Goal: Use online tool/utility: Use online tool/utility

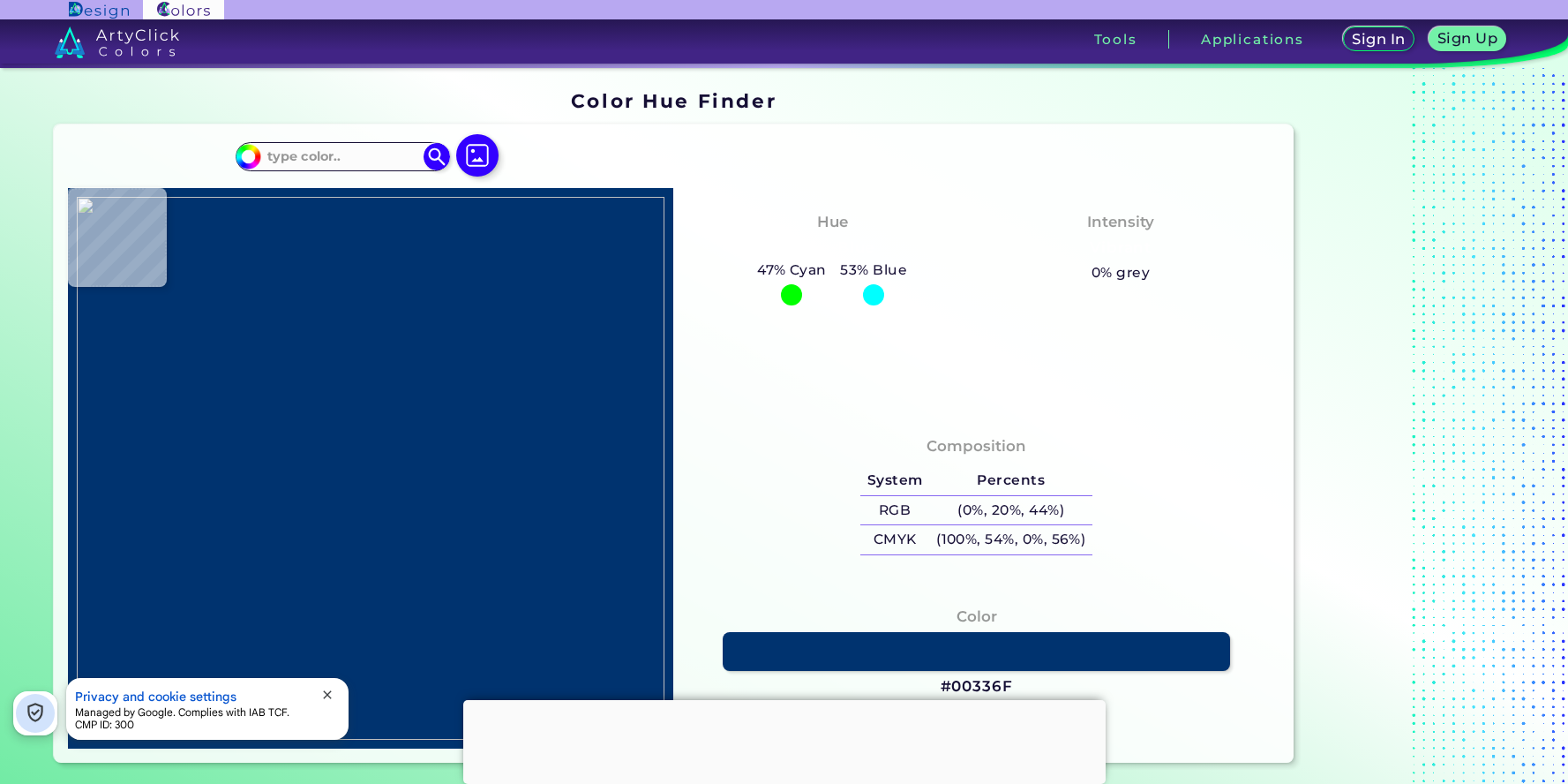
type input "#212f12"
type input "#212F12"
type input "#3f5b23"
type input "#3F5B23"
type input "#92d051"
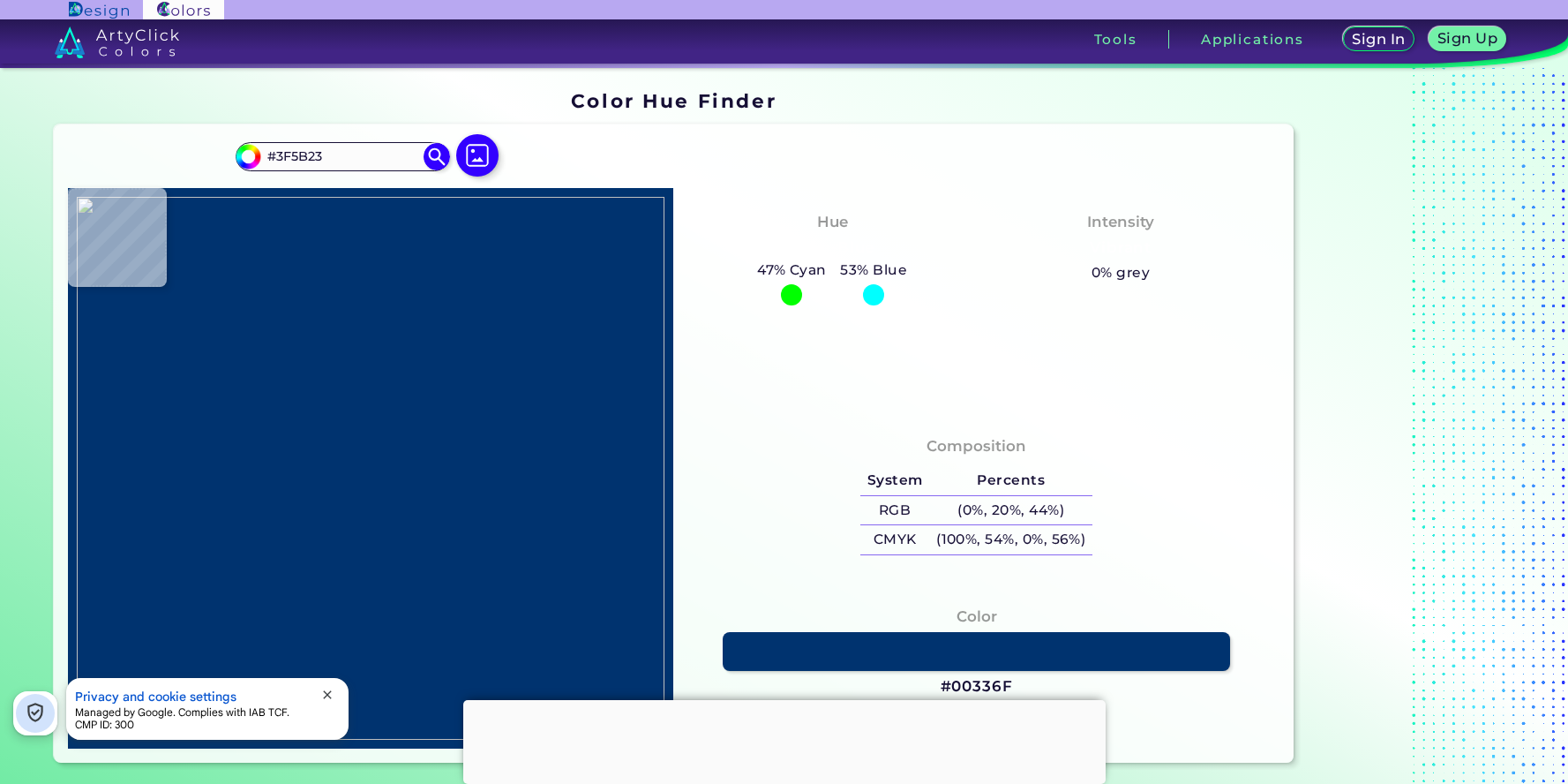
type input "#92D051"
type input "#ffffff"
type input "#FFFFFF"
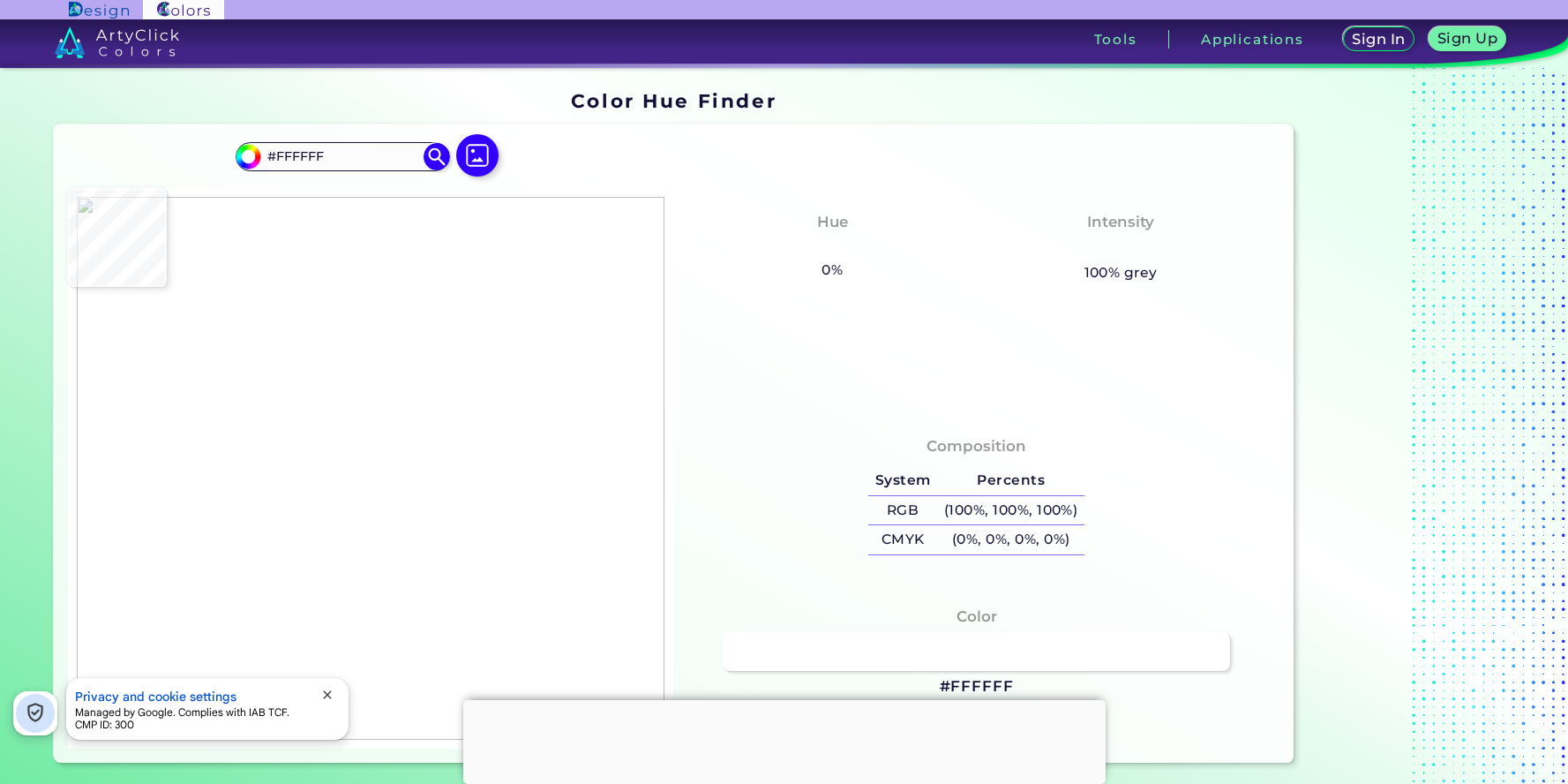
type input "#b4de87"
type input "#B4DE87"
type input "#98d25b"
type input "#98D25B"
type input "#92d051"
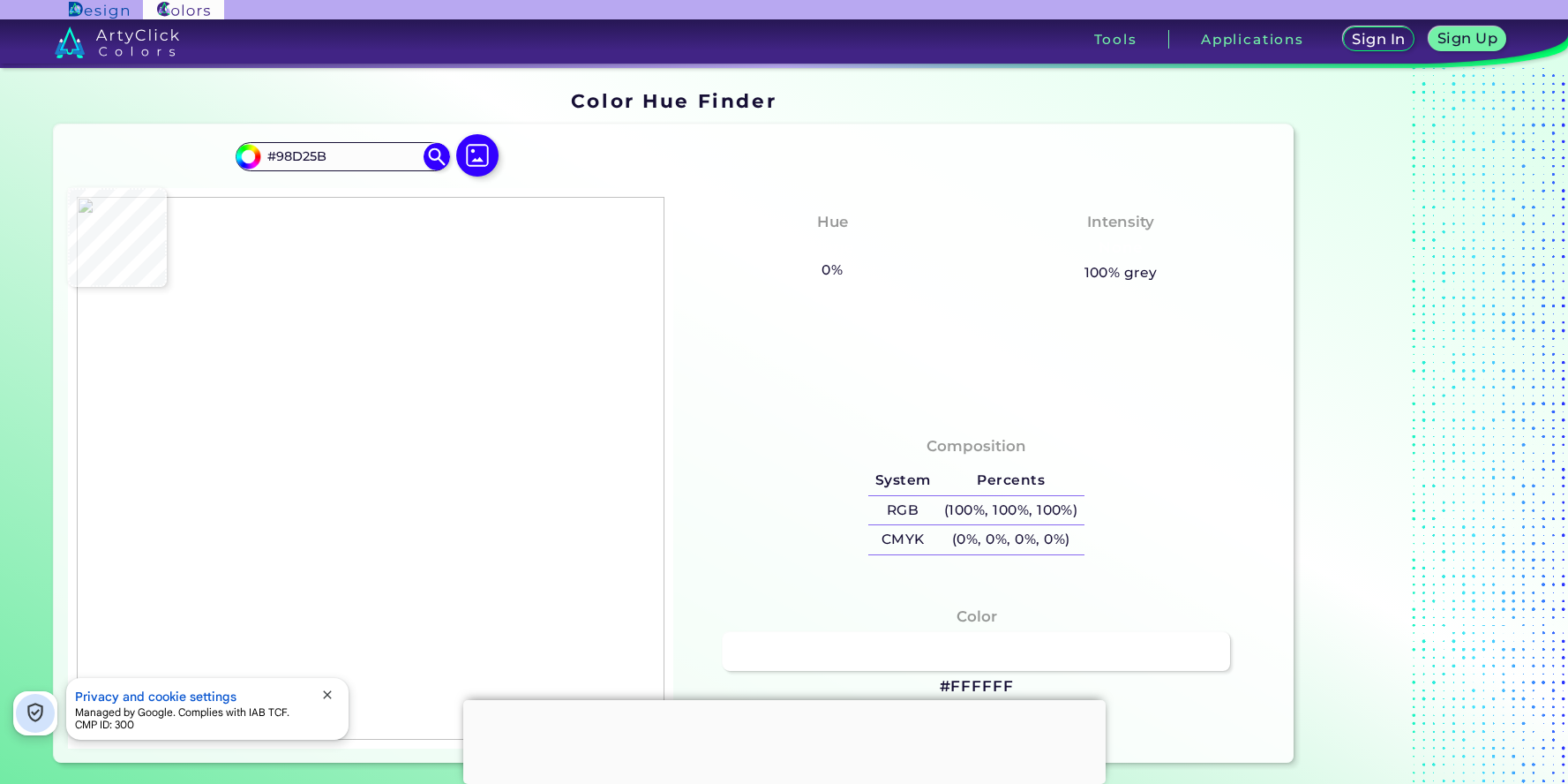
type input "#92D051"
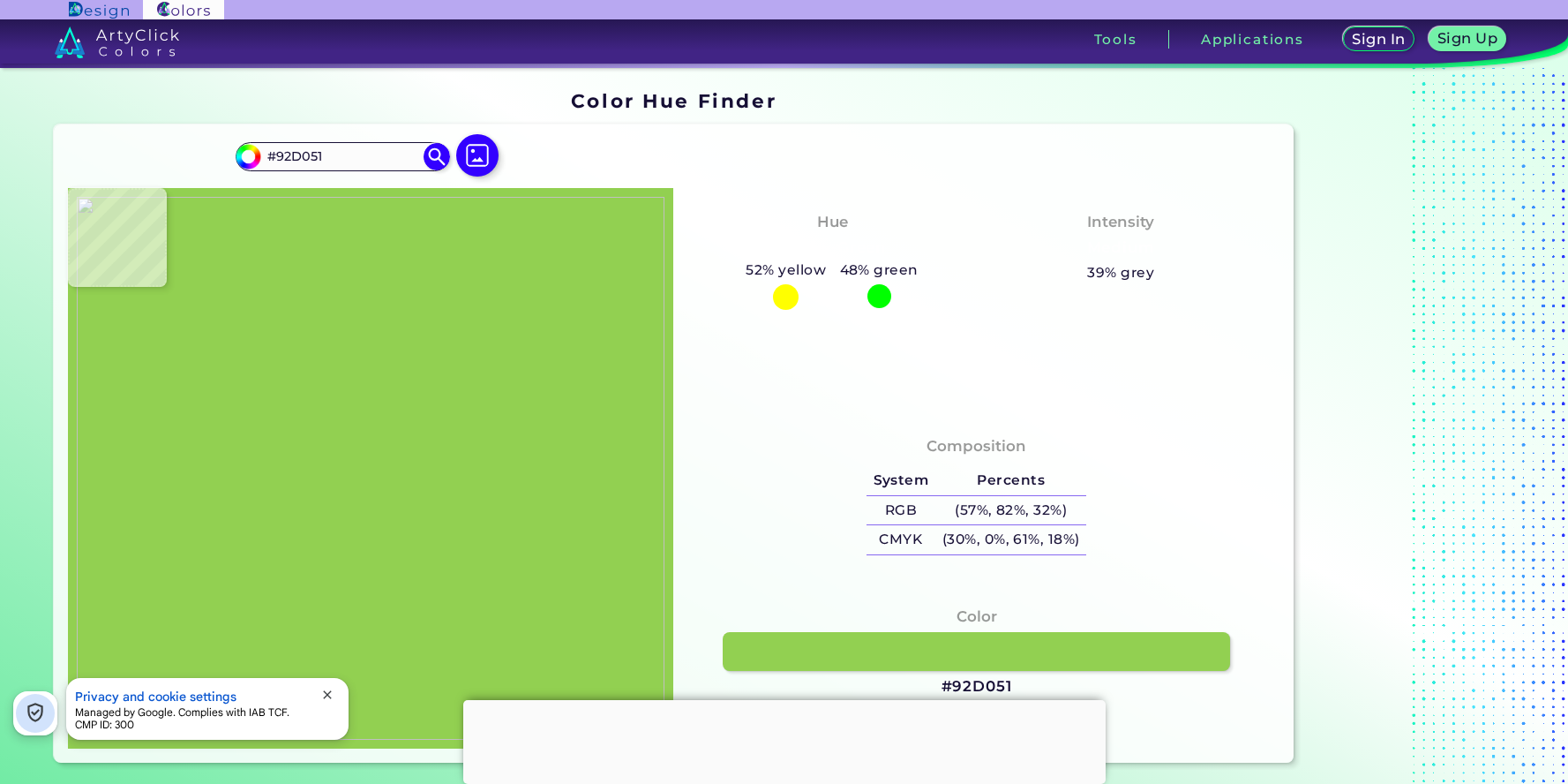
type input "#ffffff"
type input "#FFFFFF"
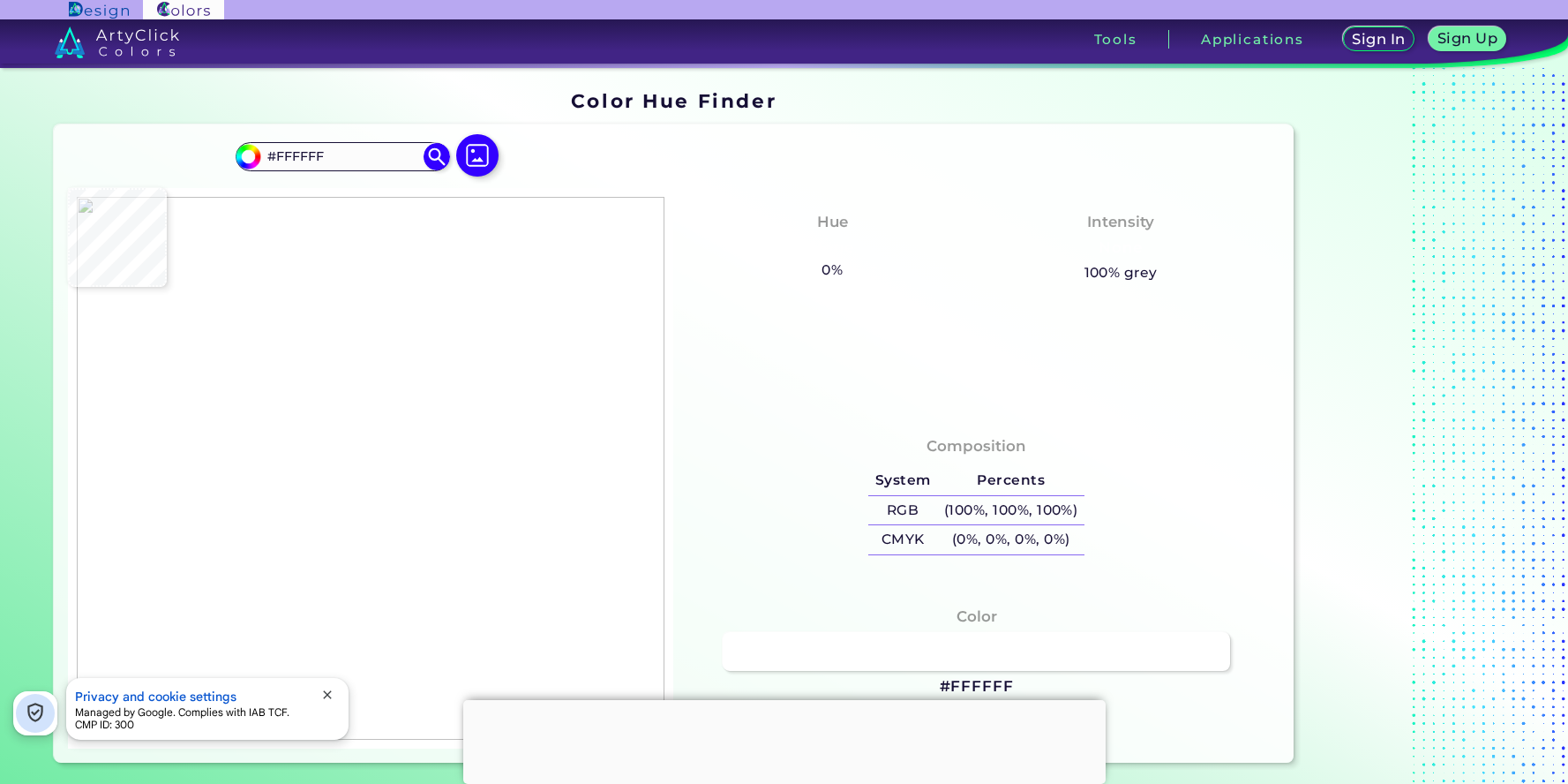
type input "#ffc30f"
type input "#FFC30F"
type input "#ffc000"
type input "#FFC000"
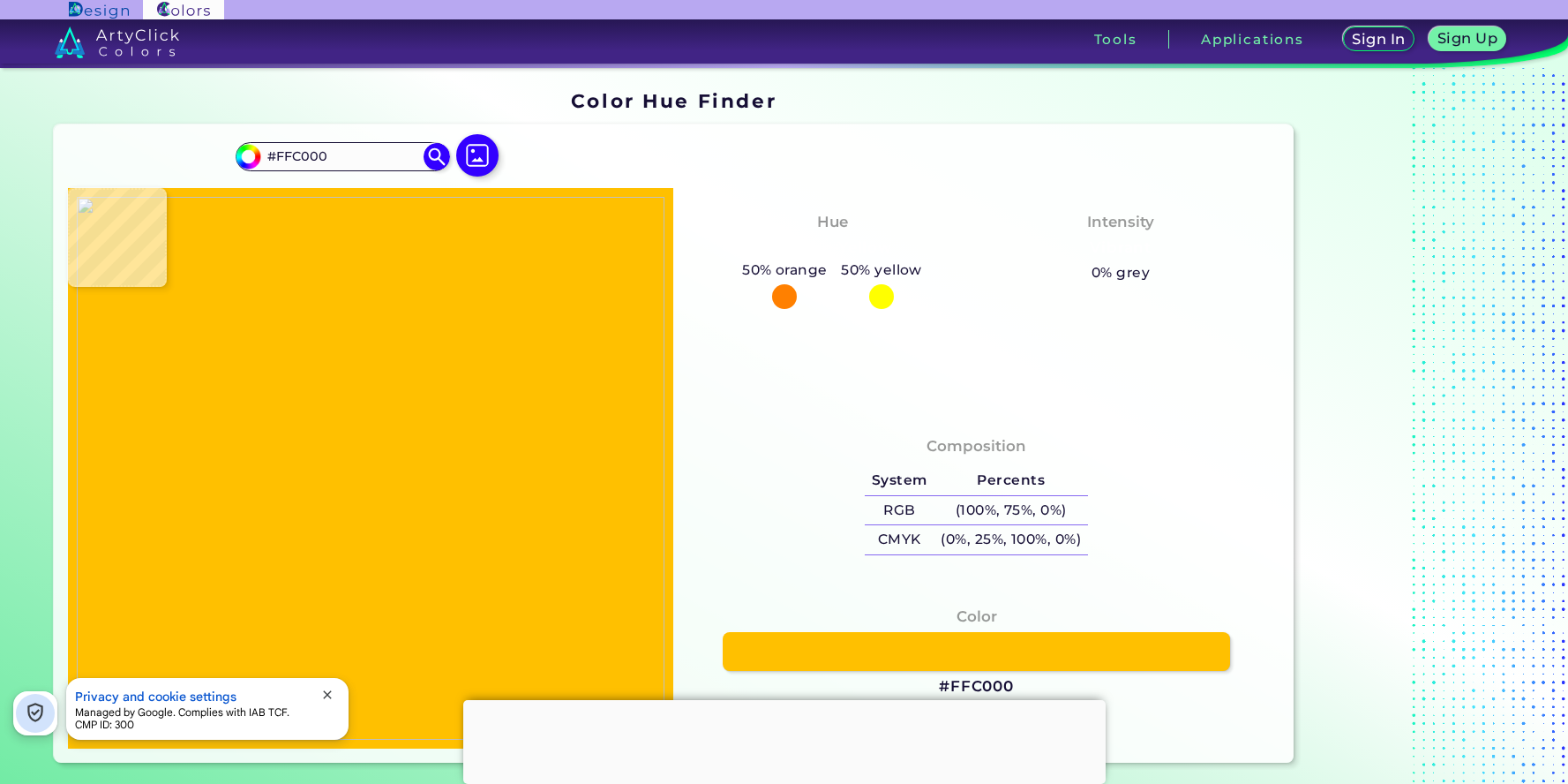
type input "#906c00"
type input "#906C00"
type input "#413100"
type input "#000000"
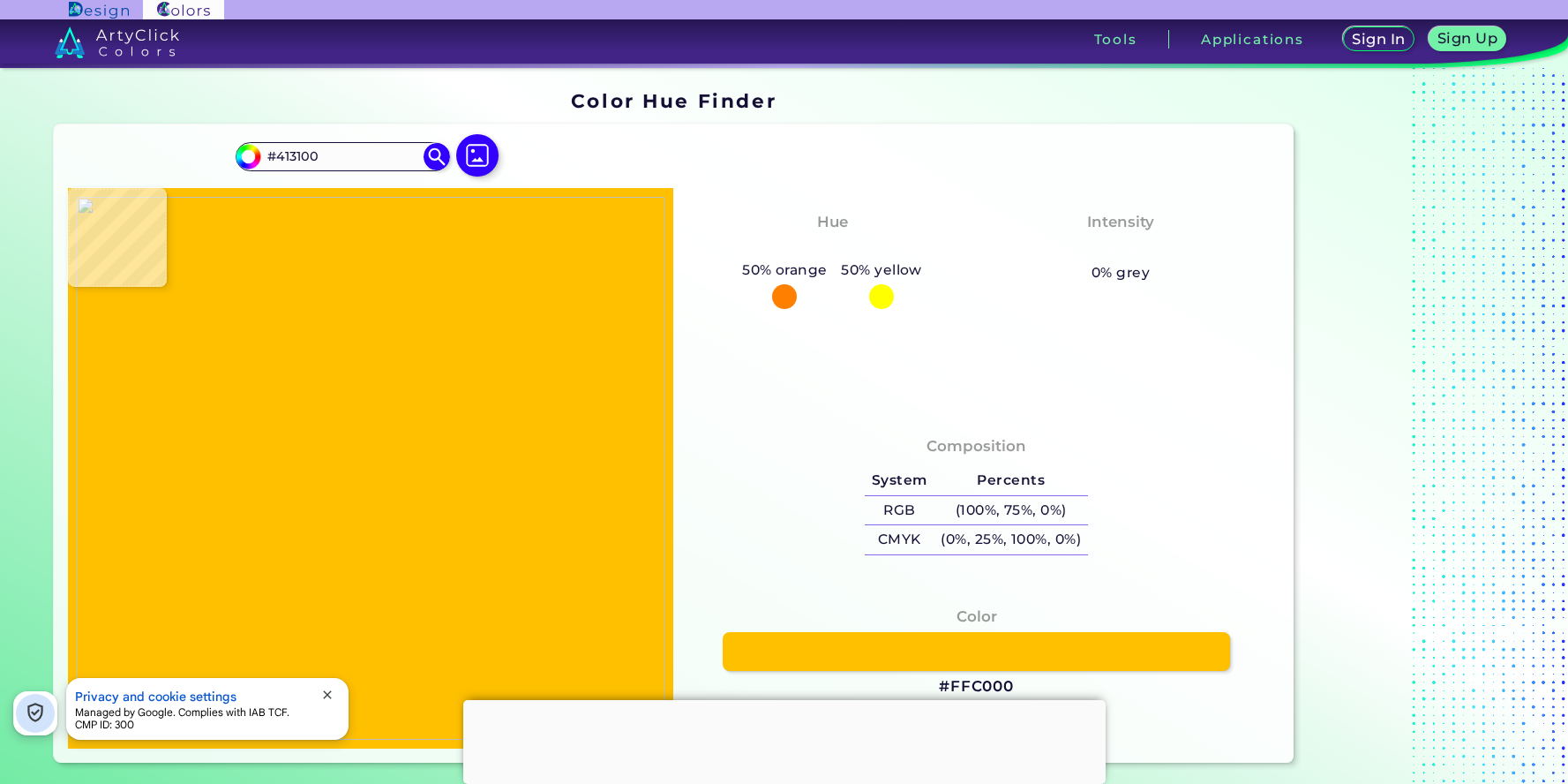
type input "#000000"
type input "#0d0900"
type input "#0D0900"
type input "#413000"
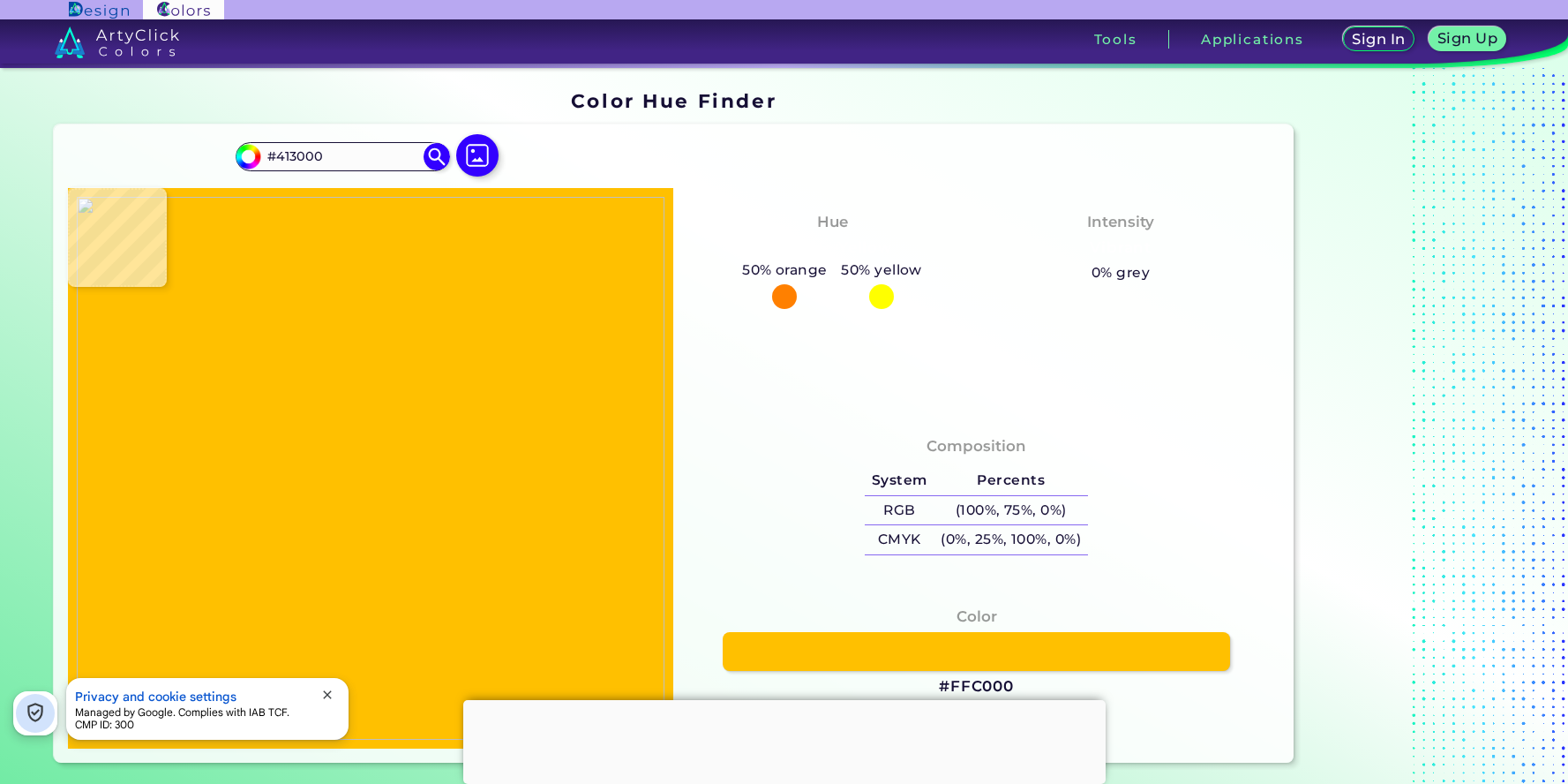
type input "#5a4300"
type input "#5A4300"
type input "#6a4f00"
type input "#6A4F00"
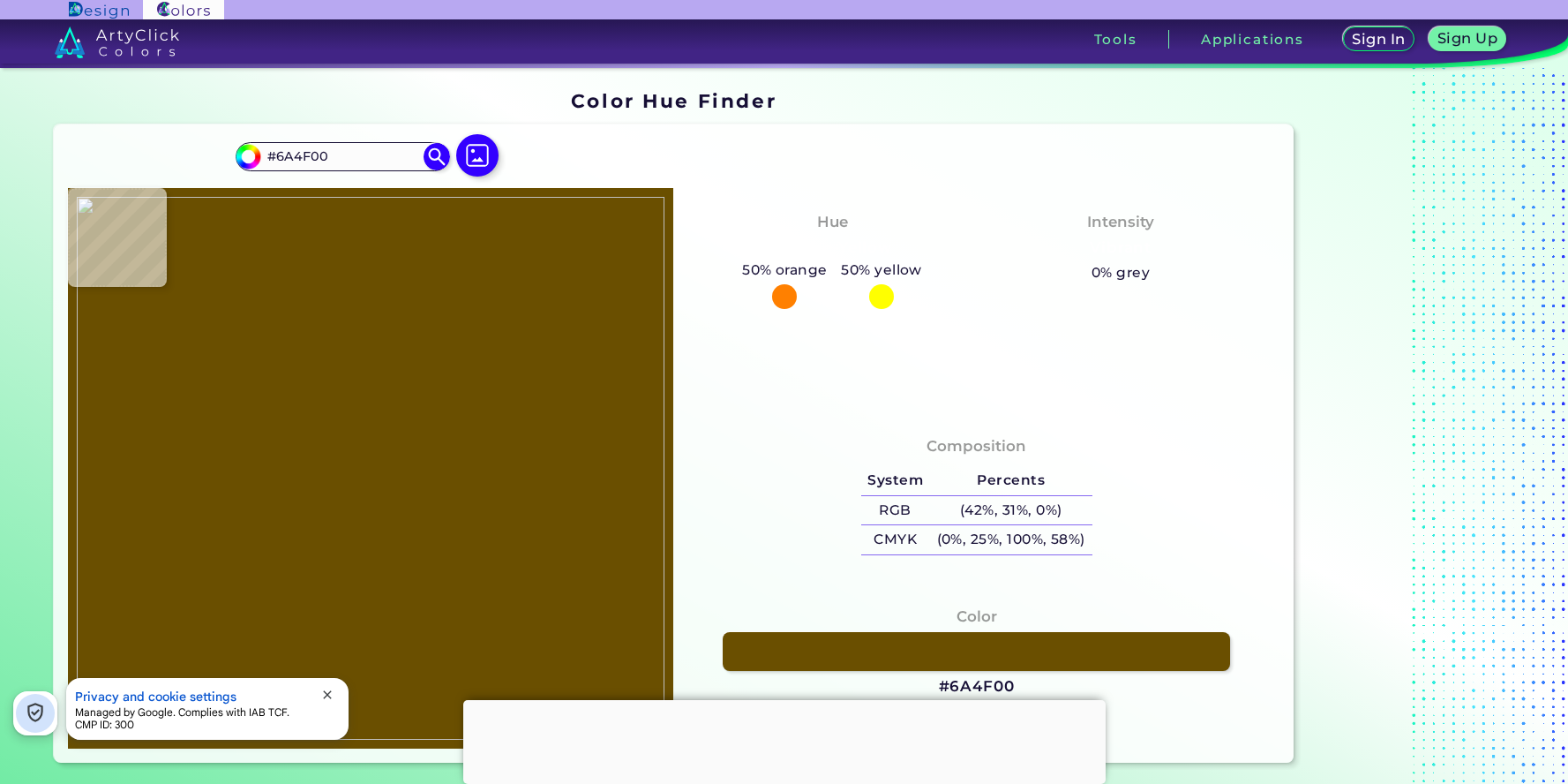
type input "#4d3900"
type input "#4D3900"
type input "#674d00"
type input "#674D00"
type input "#473500"
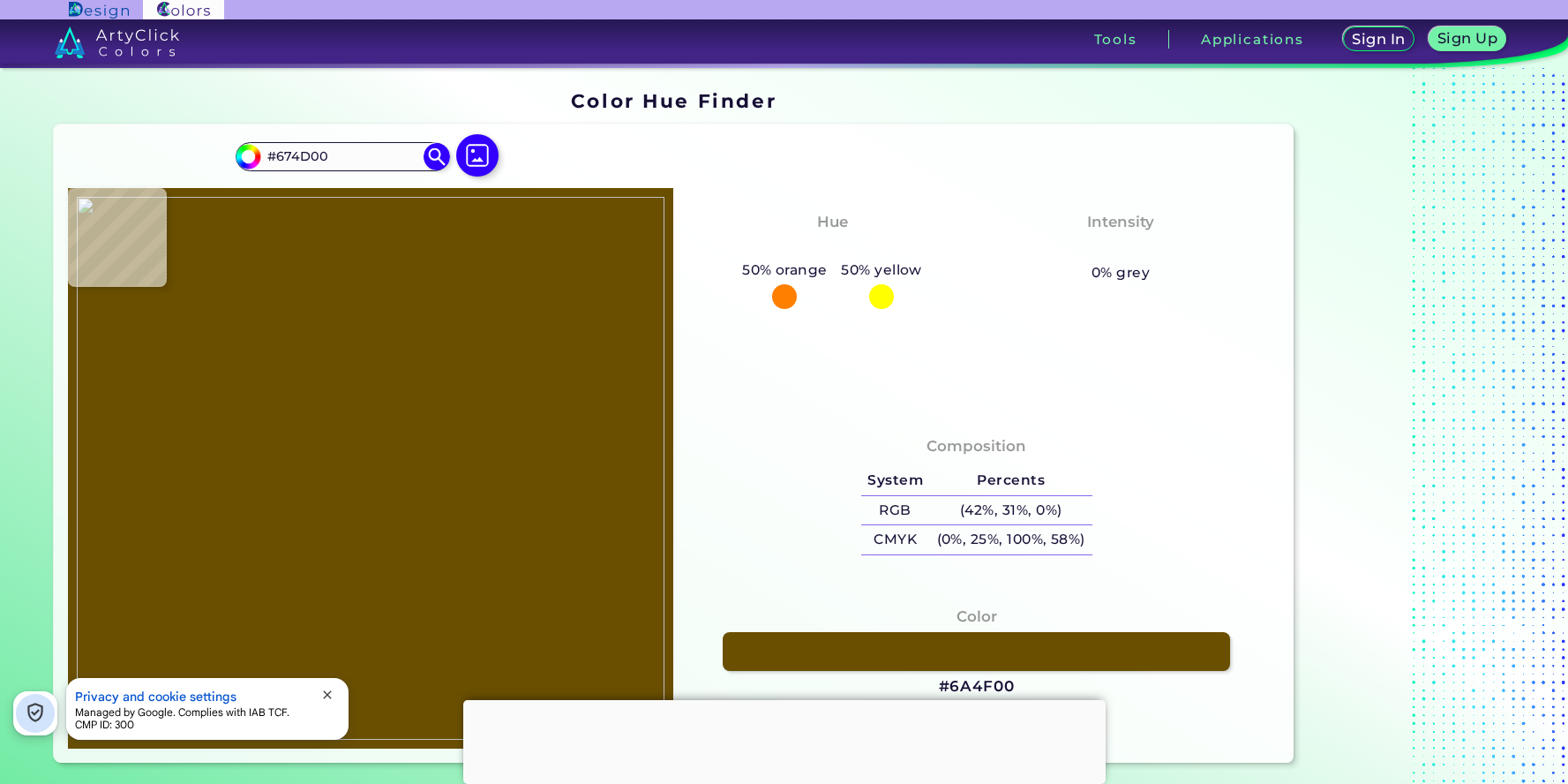
type input "#473500"
type input "#543f00"
type input "#543F00"
type input "#614800"
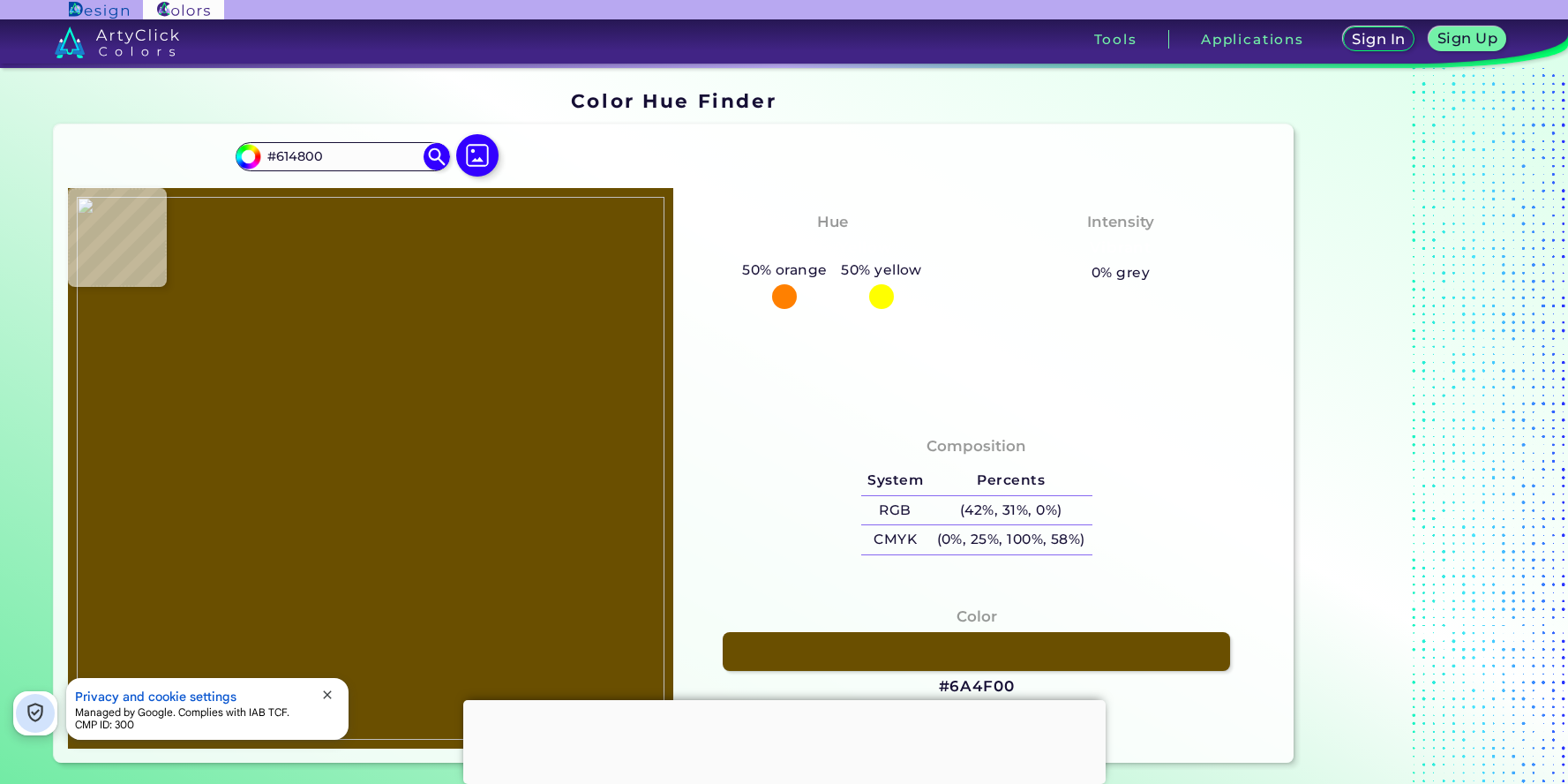
type input "#6e5200"
type input "#6E5200"
type input "#5c4400"
type input "#5C4400"
type input "#654b00"
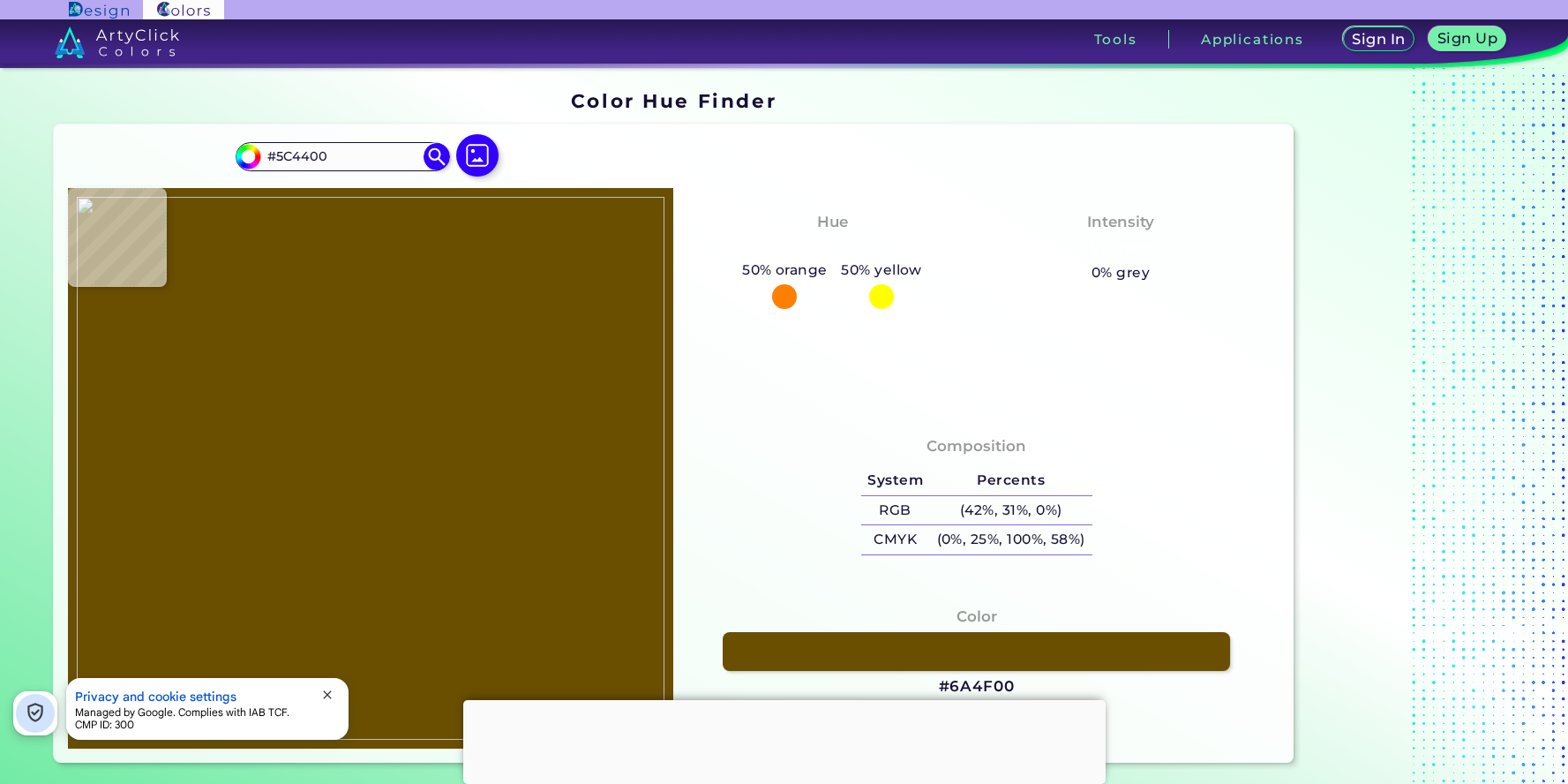
type input "#654B00"
type input "#4a3700"
type input "#4A3700"
type input "#2e2300"
type input "#2E2300"
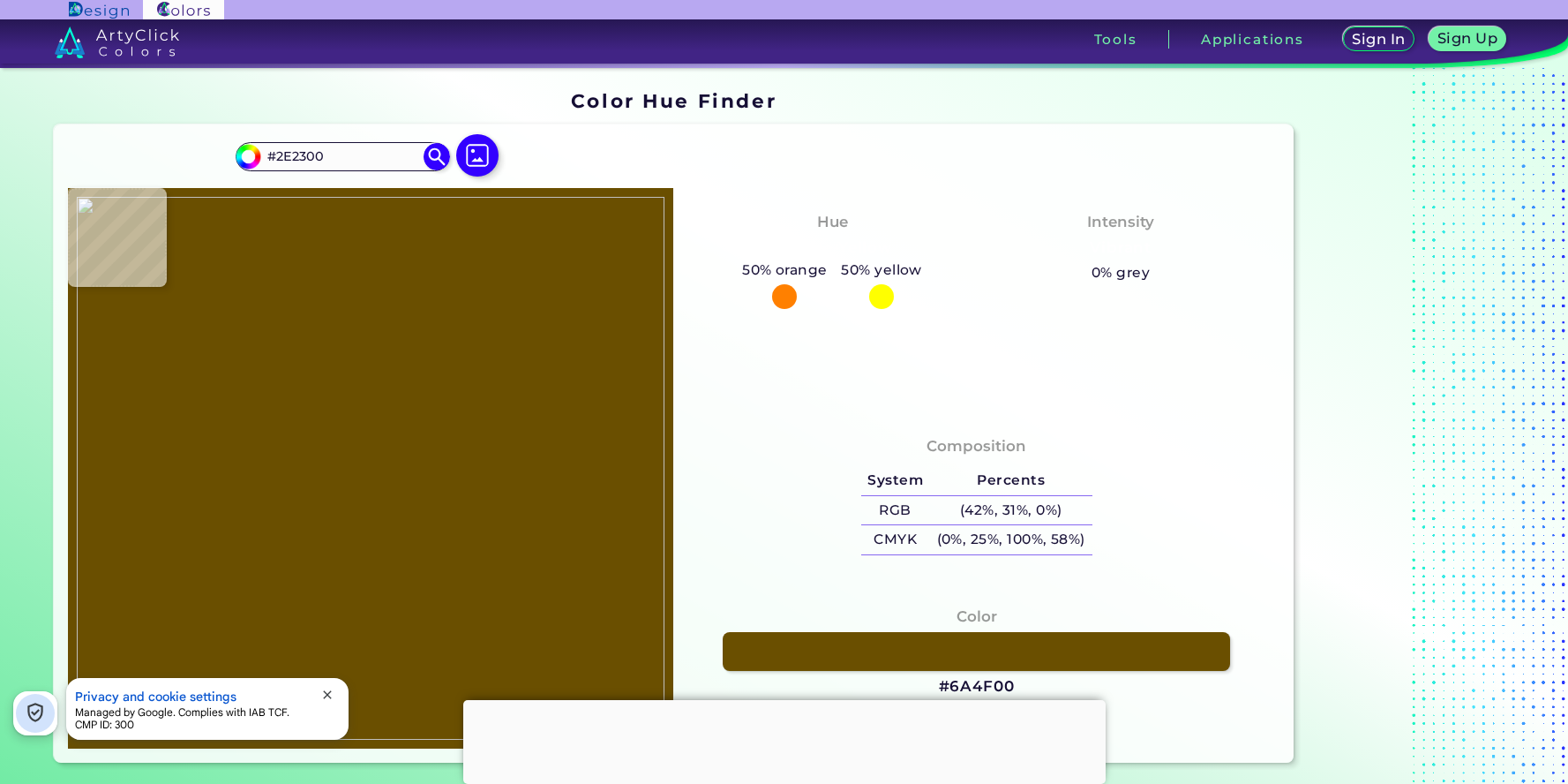
type input "#312500"
type input "#000000"
type input "#030200"
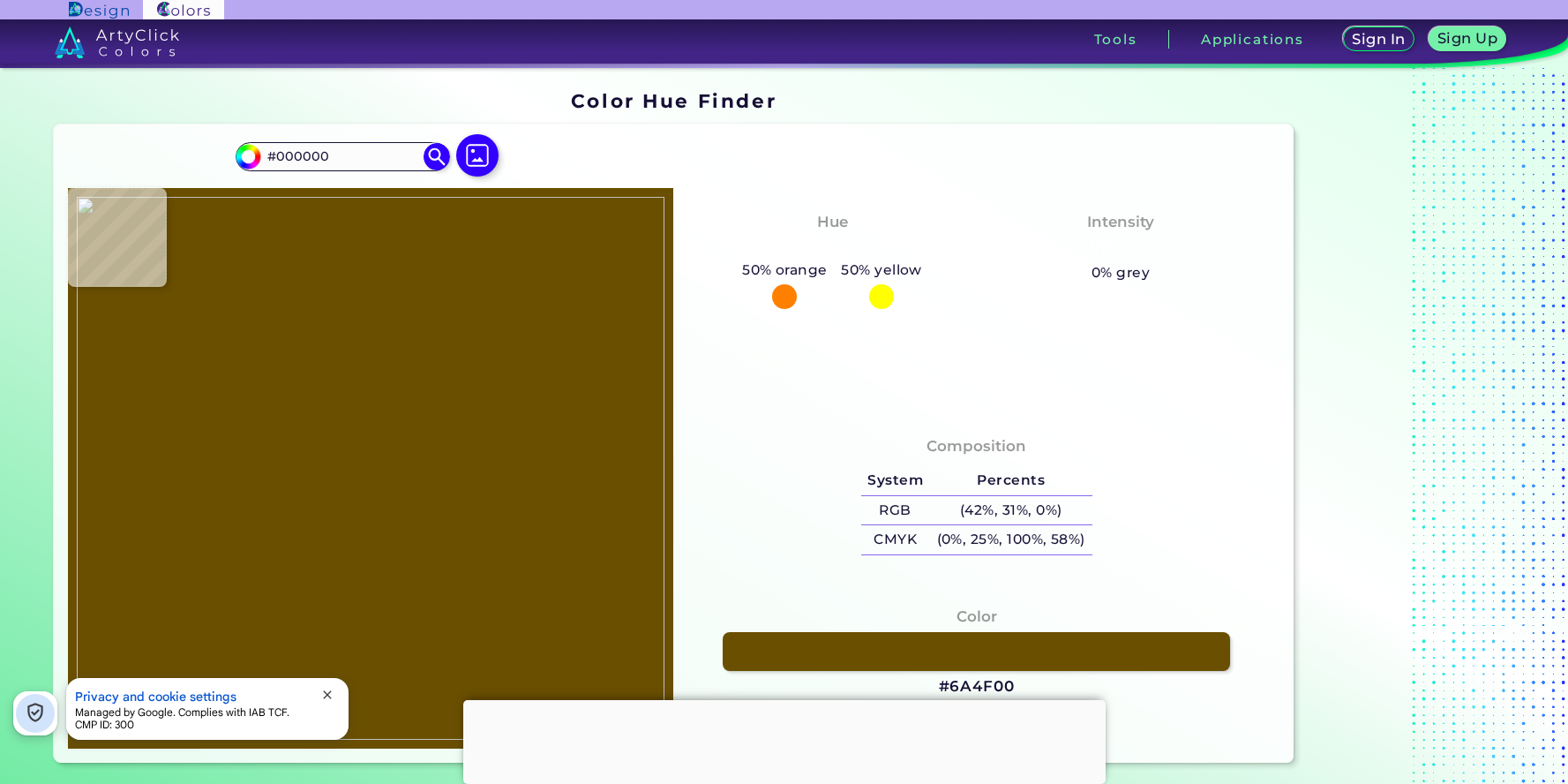
type input "#030200"
type input "#050300"
type input "#030200"
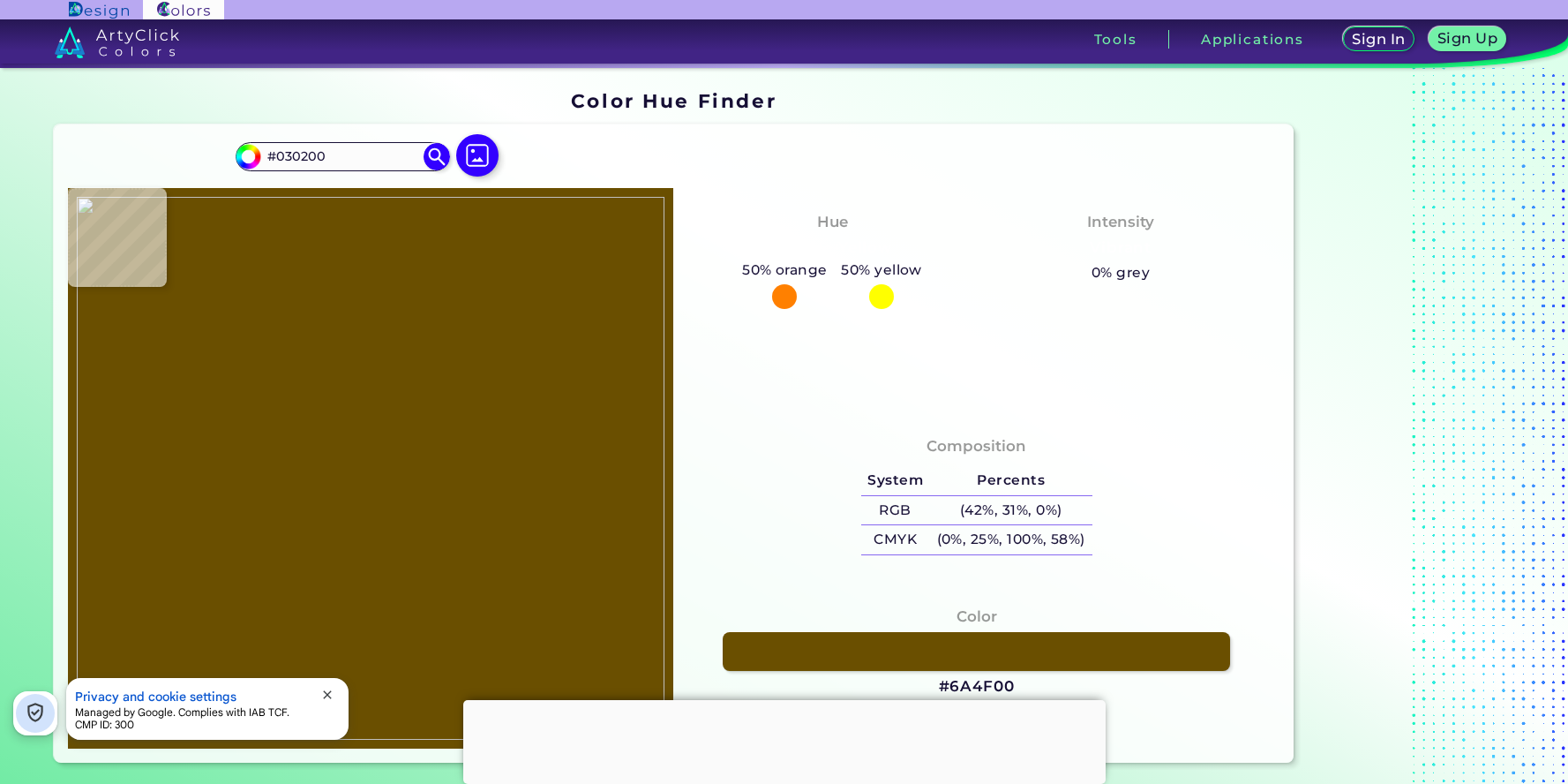
type input "#000000"
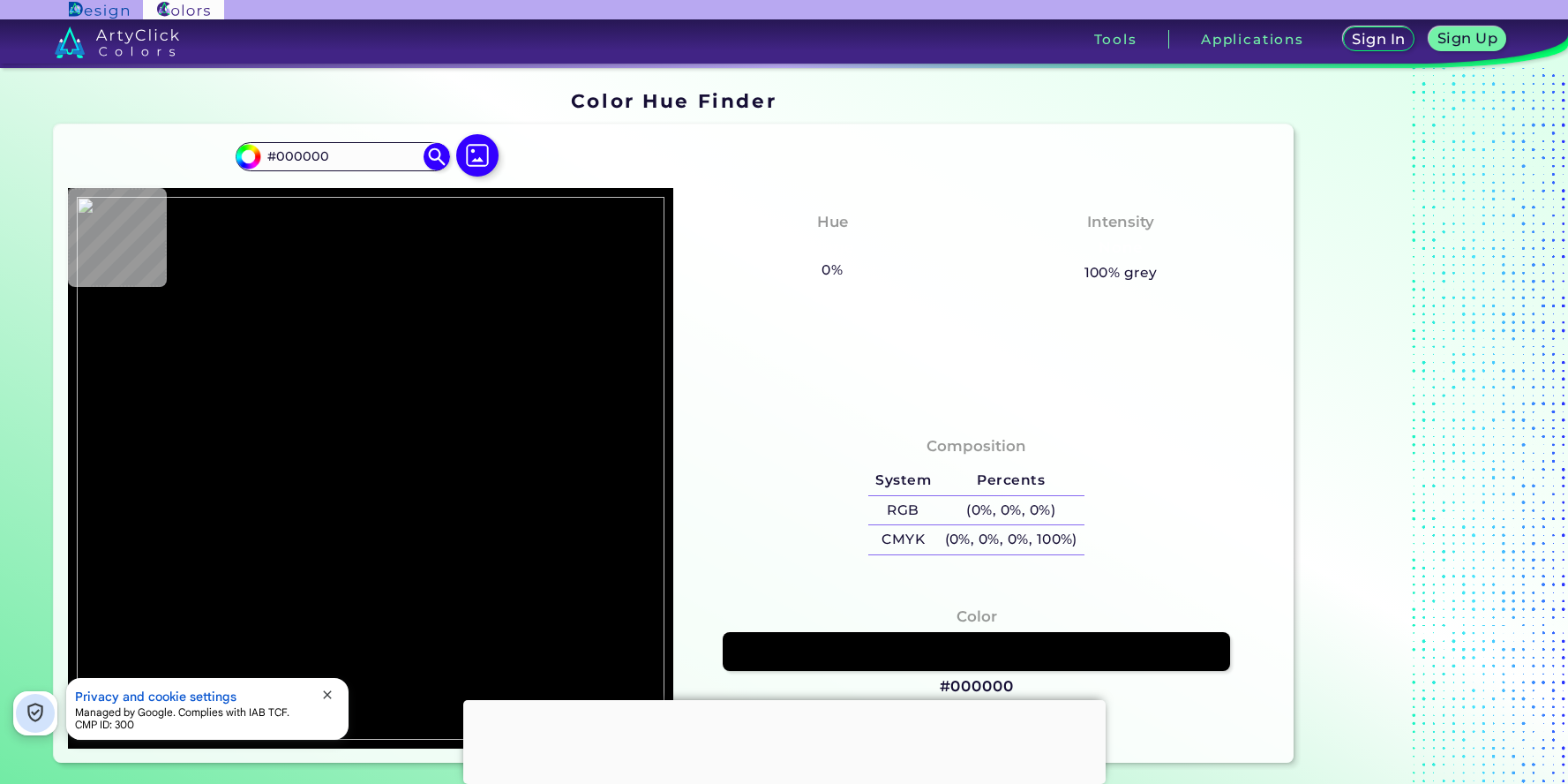
type input "#362800"
type input "#febf01"
type input "#FEBF01"
type input "#ffc000"
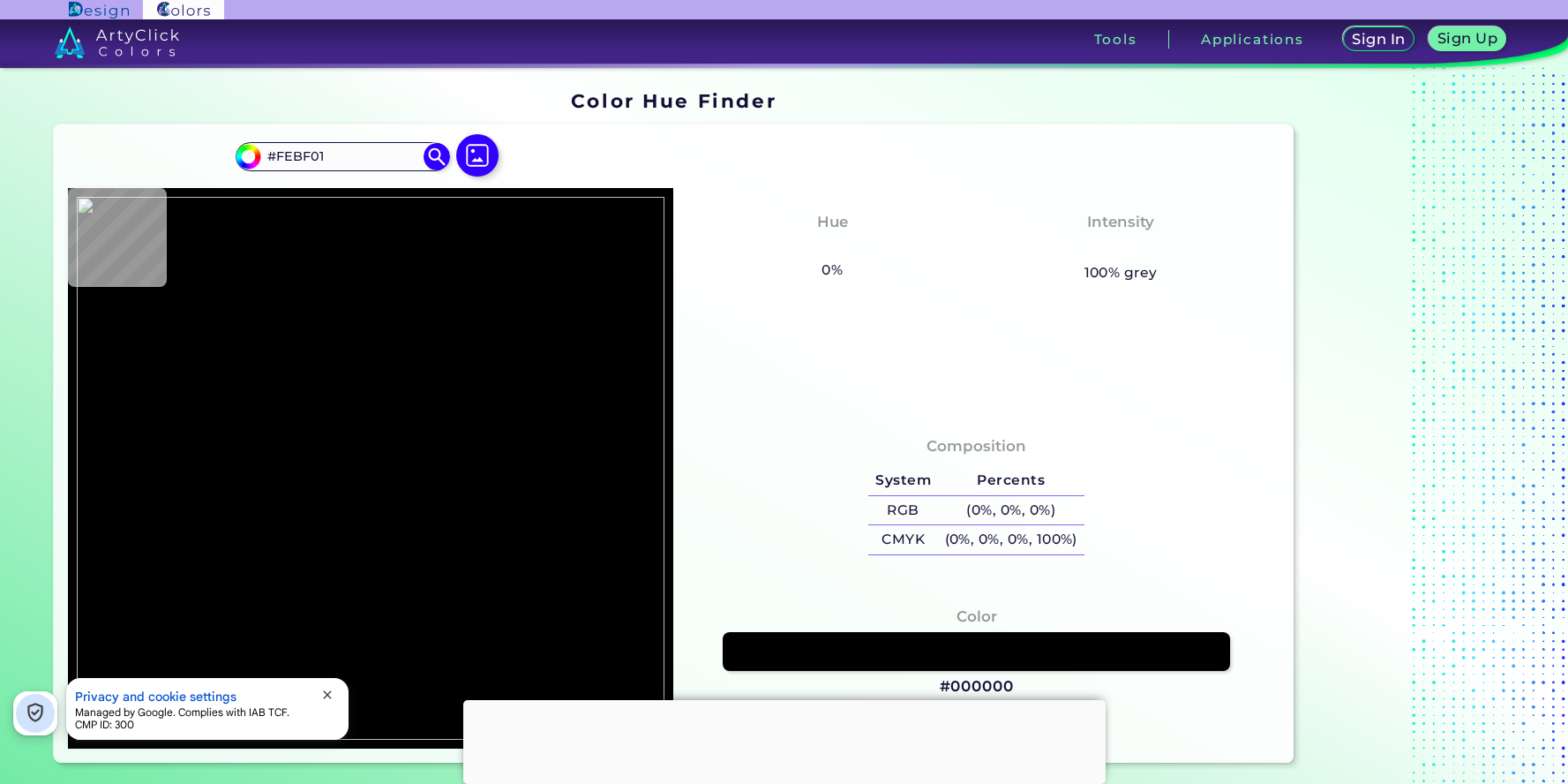
type input "#FFC000"
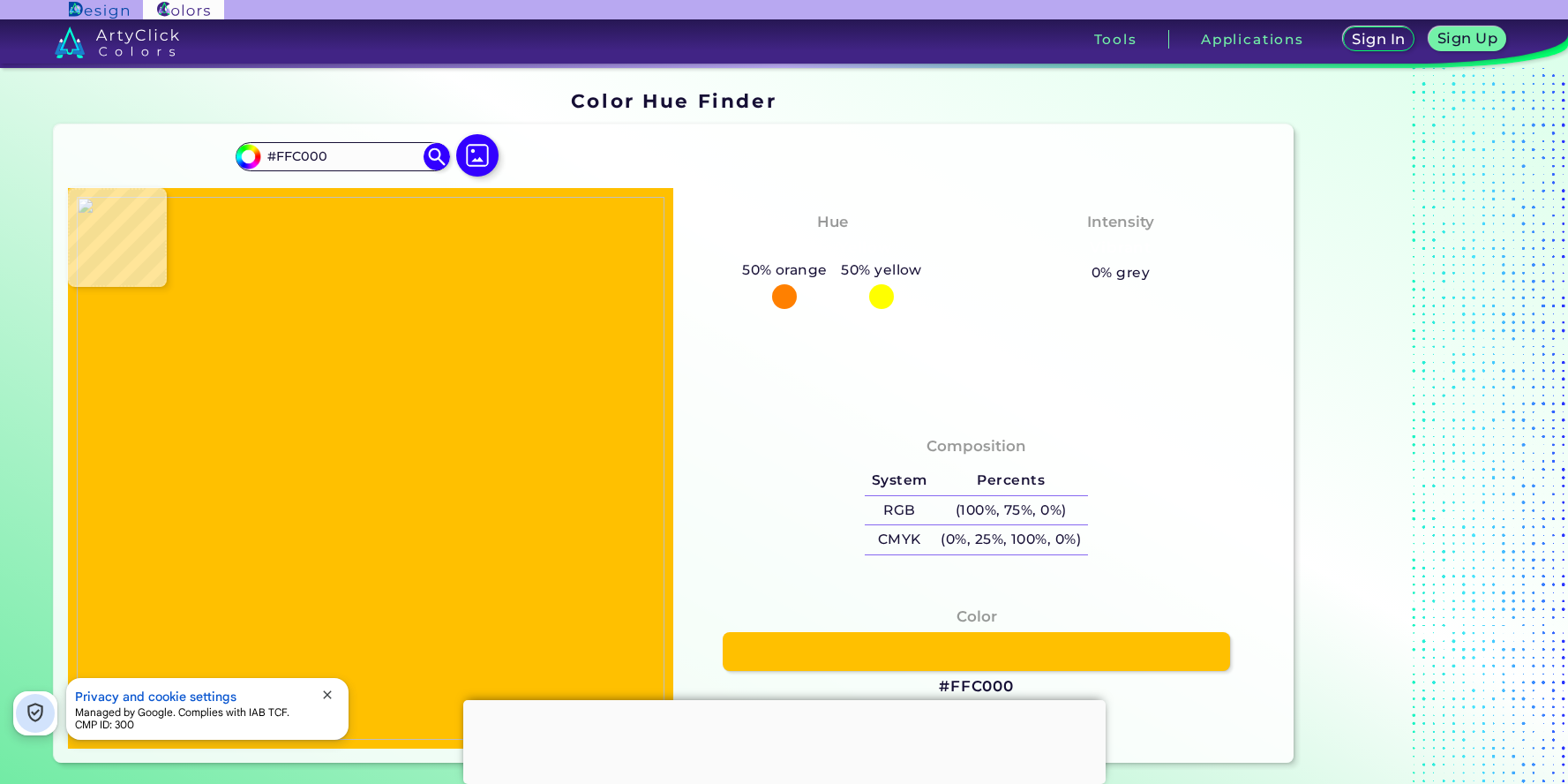
type input "#d8a200"
type input "#D8A200"
type input "#967000"
type input "#644b00"
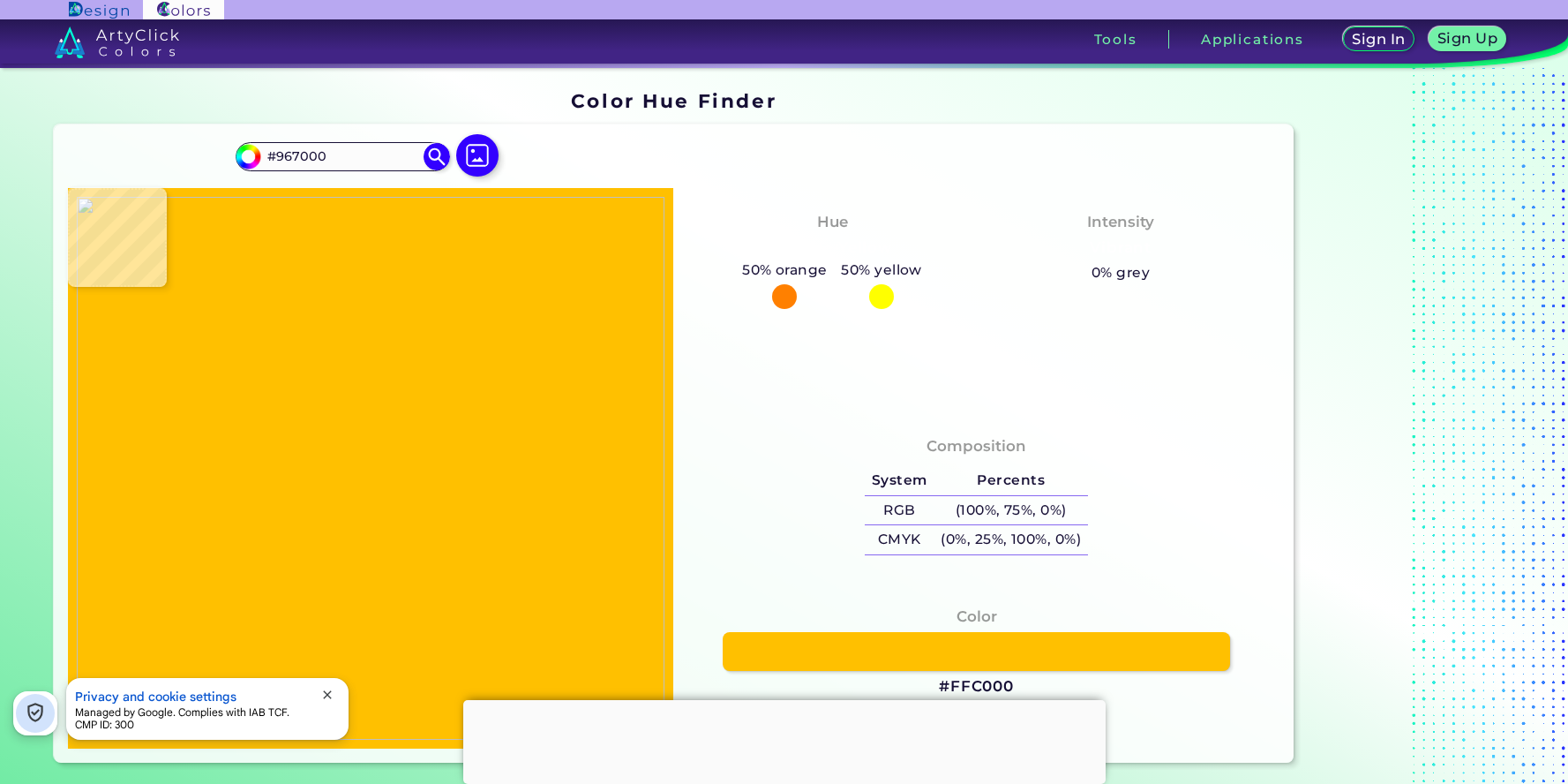
type input "#644B00"
type input "#302400"
type input "#2c2000"
type input "#2C2000"
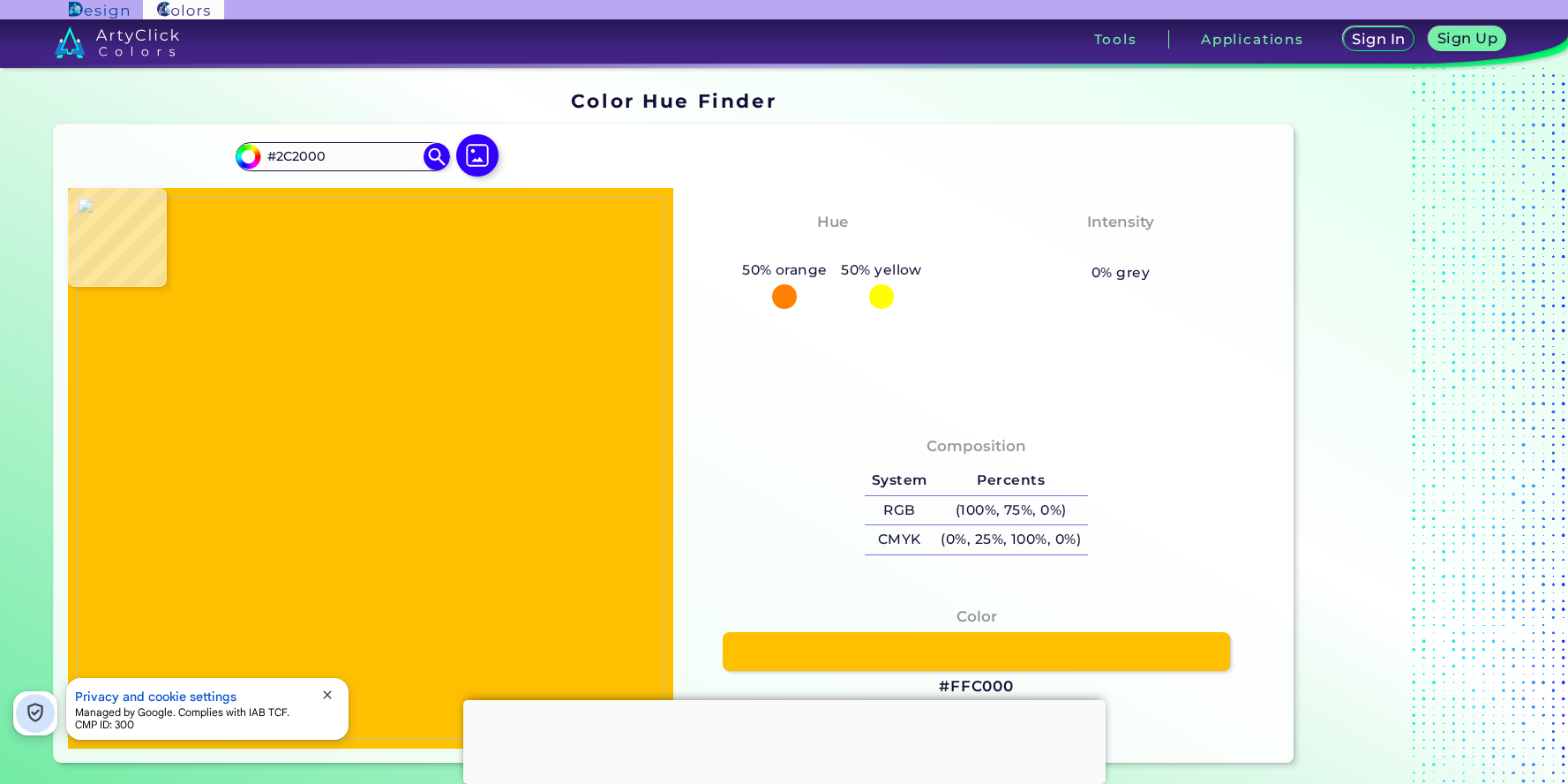
type input "#010000"
type input "#000000"
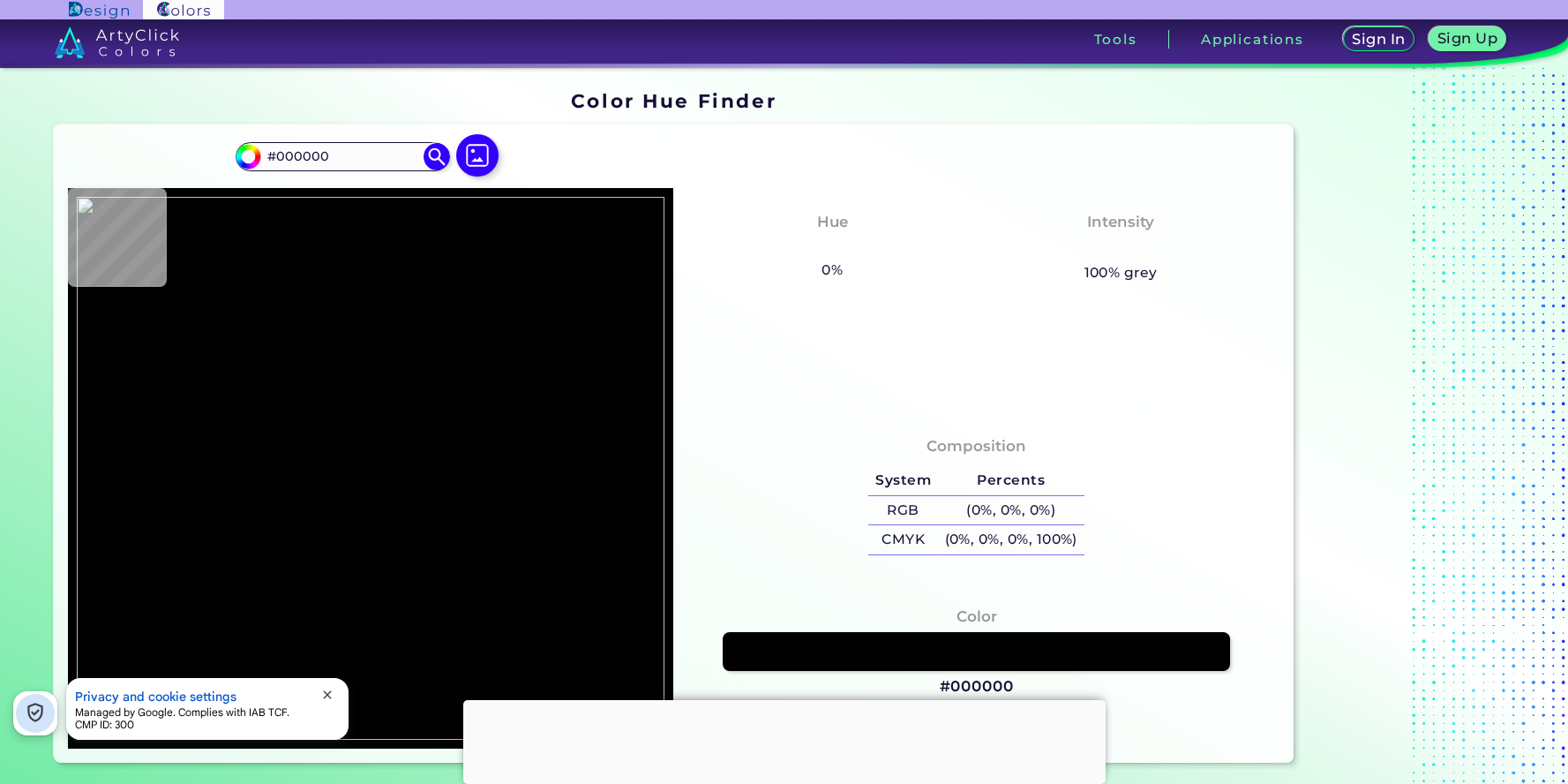
type input "#281e00"
type input "#281E00"
type input "#2a2000"
type input "#2A2000"
type input "#523d00"
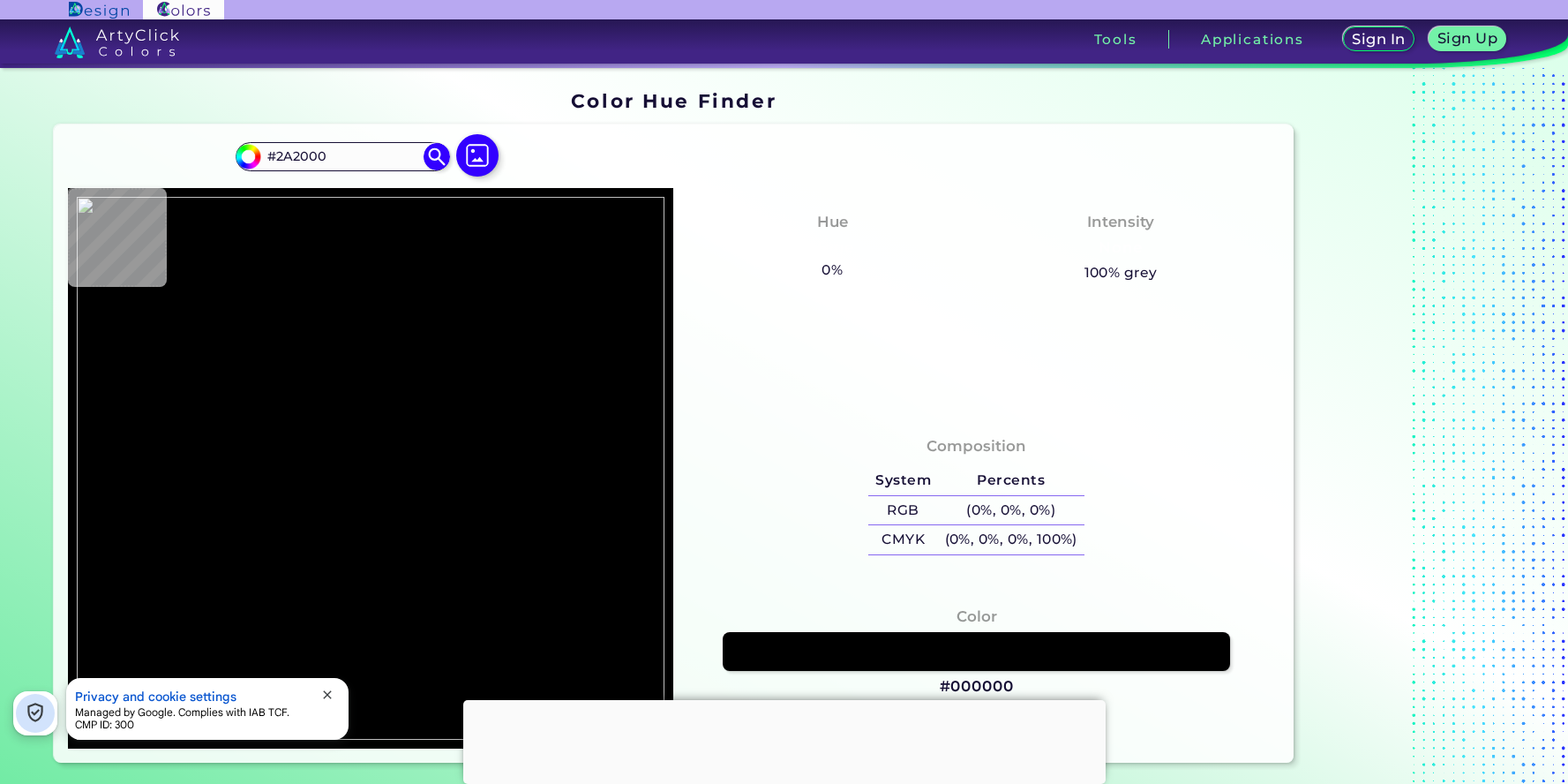
type input "#523D00"
type input "#806000"
type input "#936e00"
type input "#936E00"
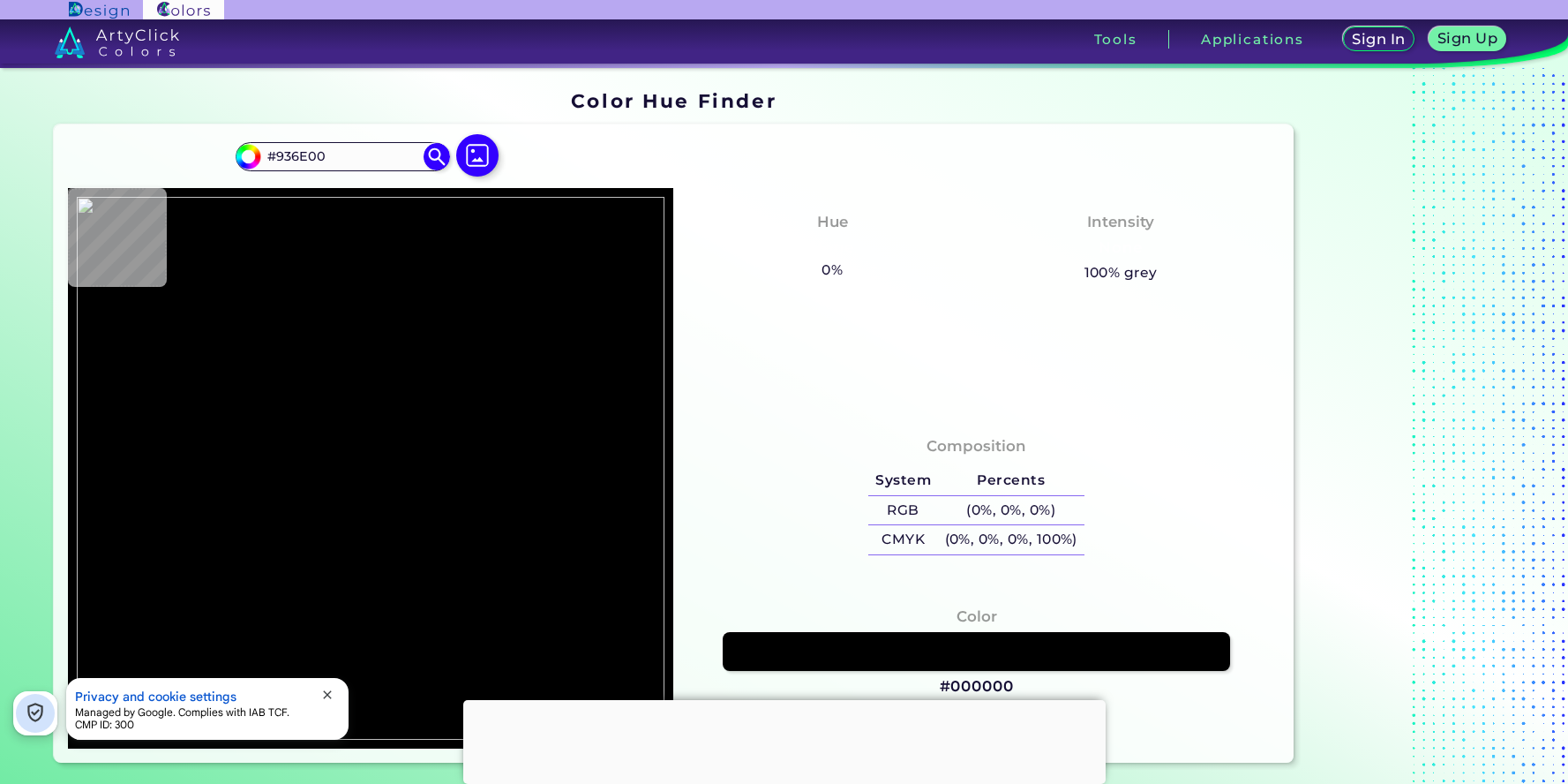
type input "#edb200"
type input "#EDB200"
type input "#ffc000"
type input "#FFC000"
type input "#ffffff"
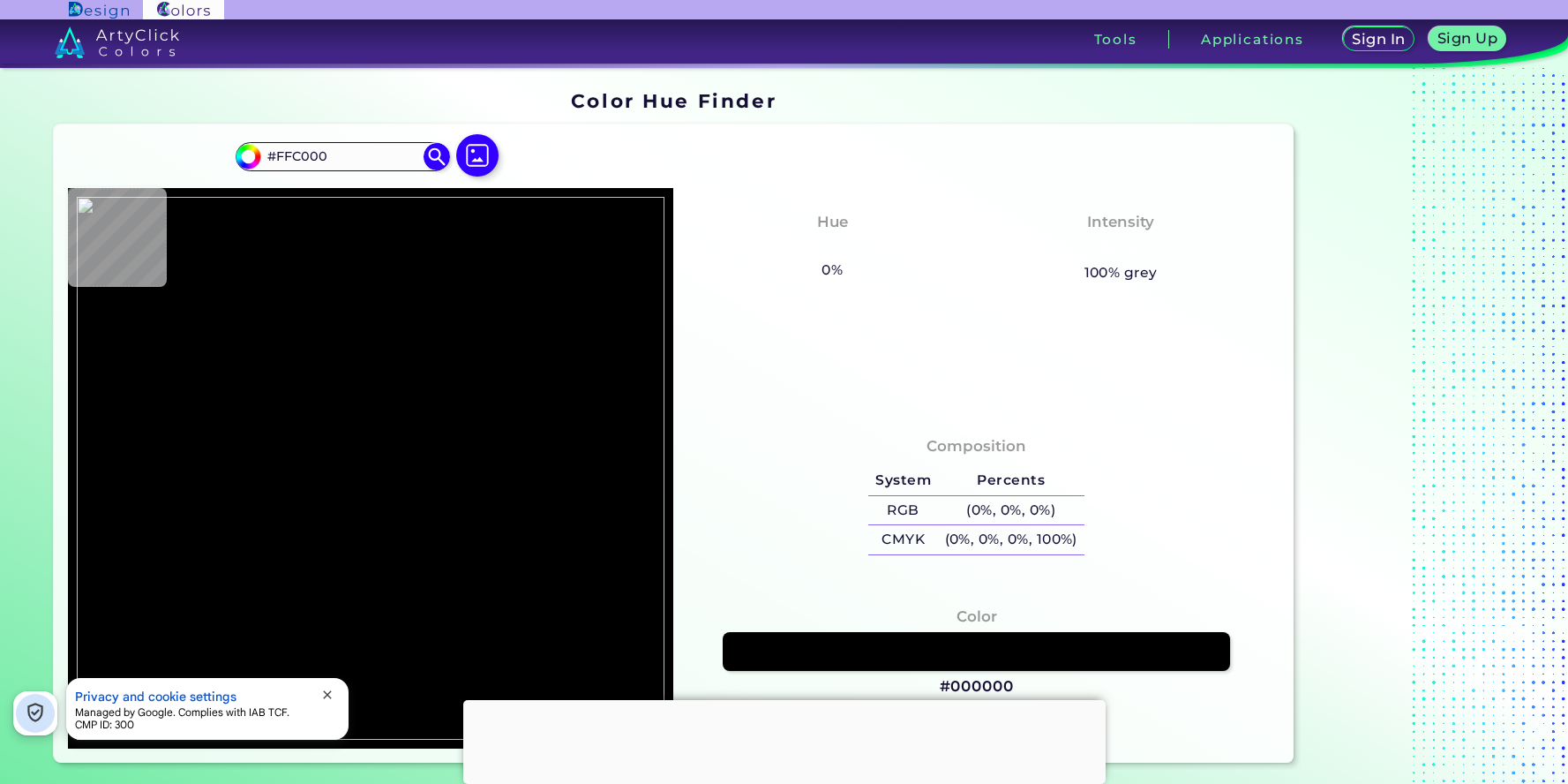
type input "#FFFFFF"
